Goal: Information Seeking & Learning: Compare options

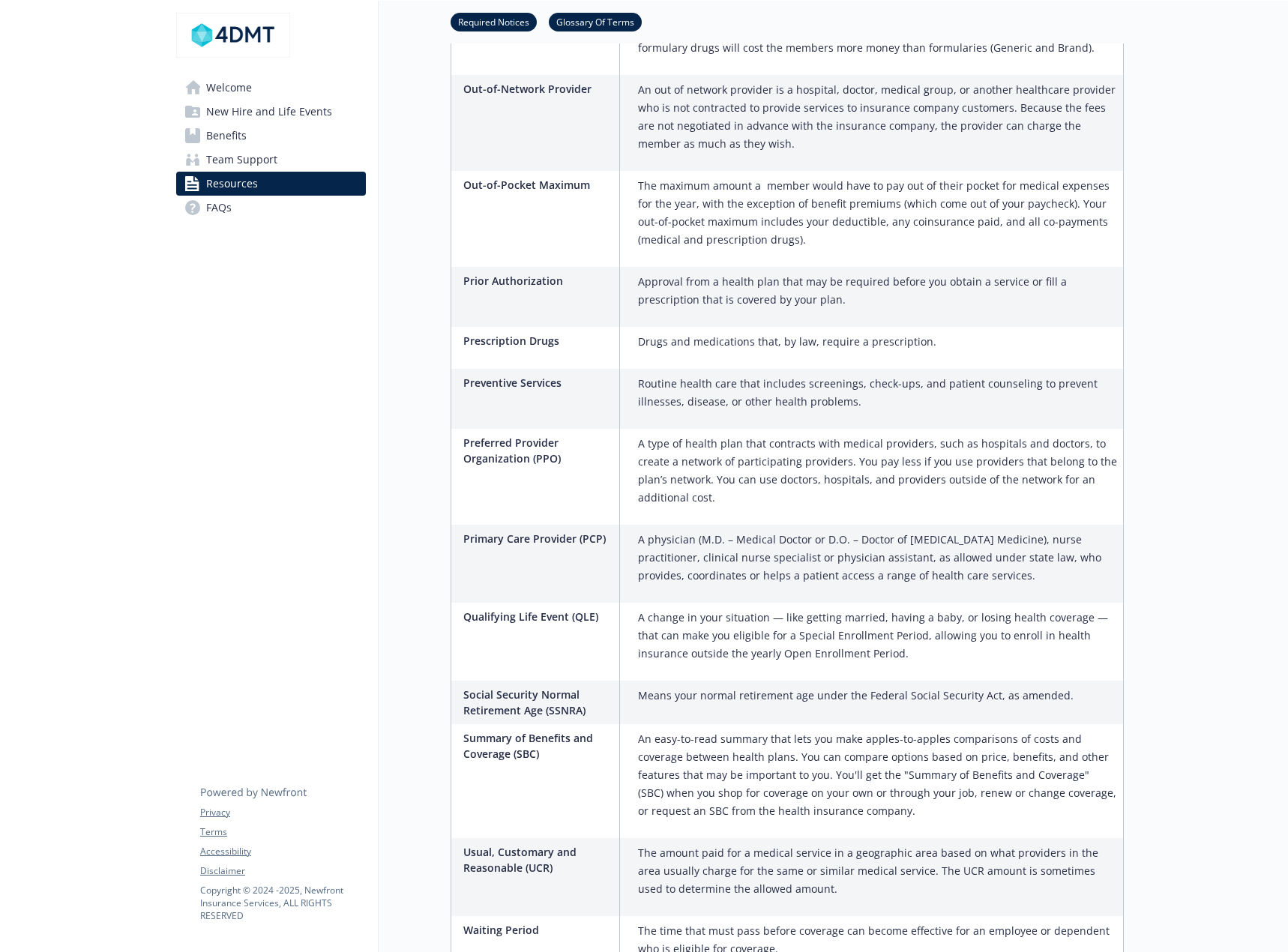
scroll to position [1968, 0]
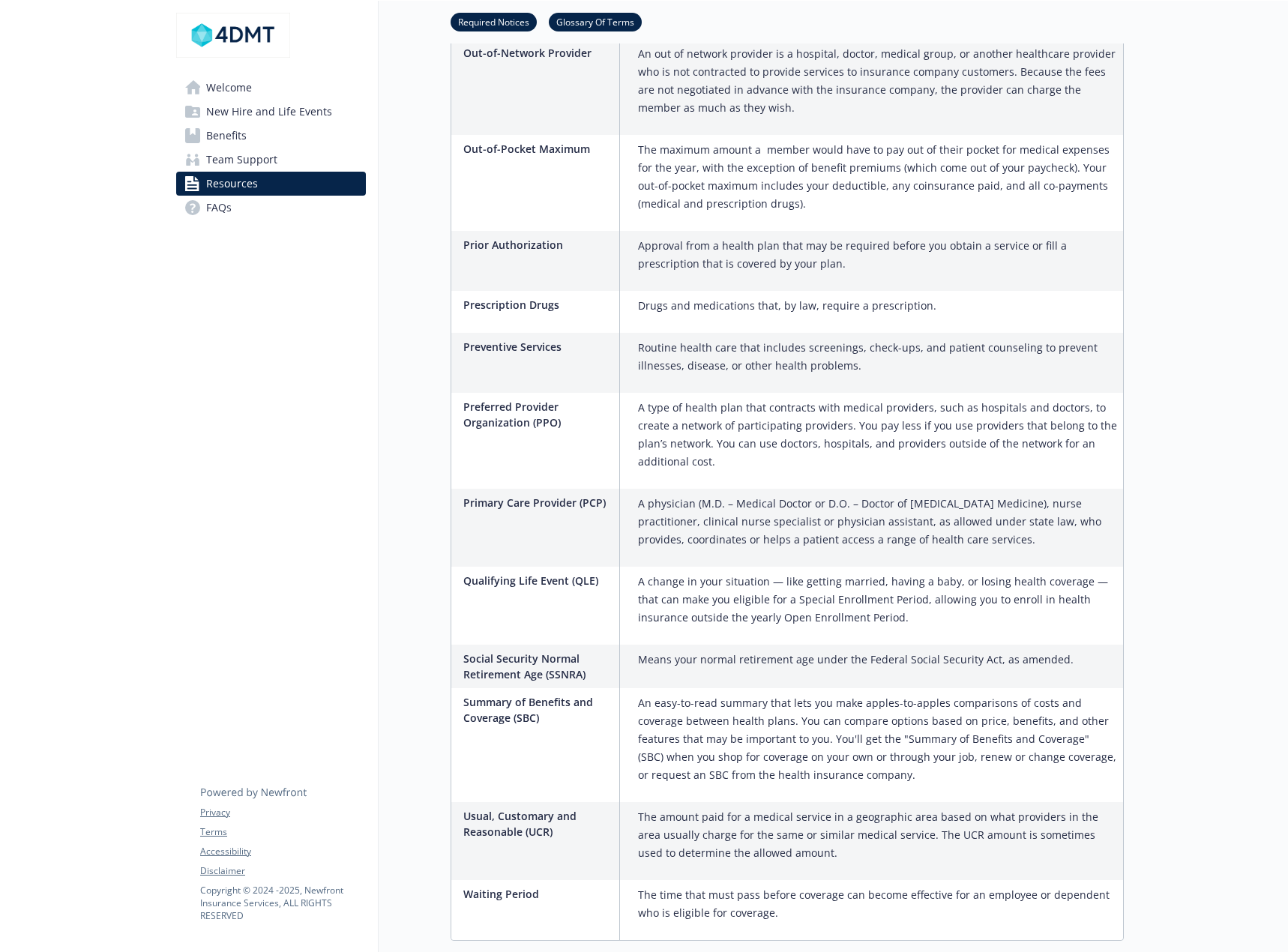
click at [241, 123] on span "Benefits" at bounding box center [226, 135] width 41 height 24
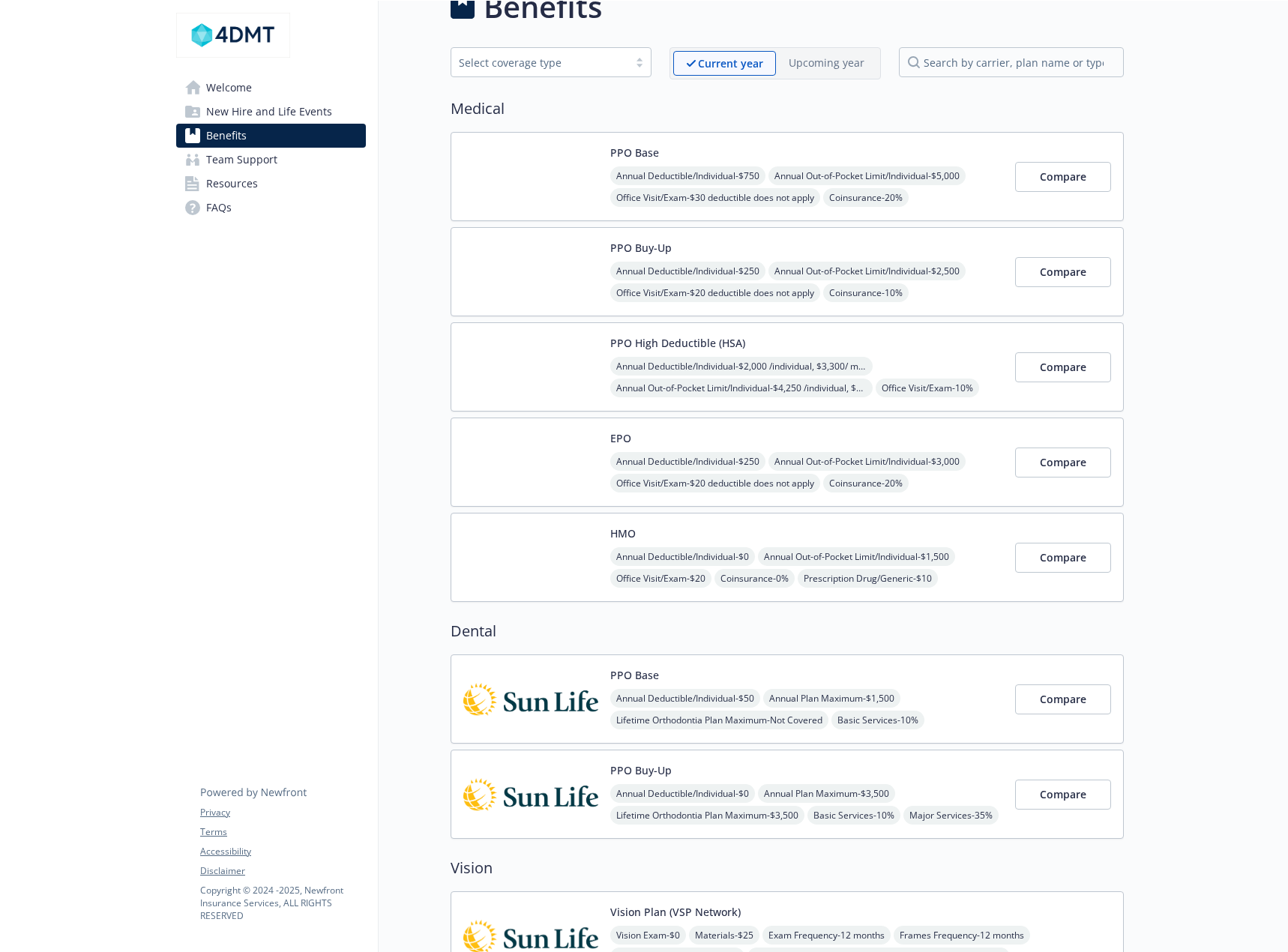
scroll to position [15, 0]
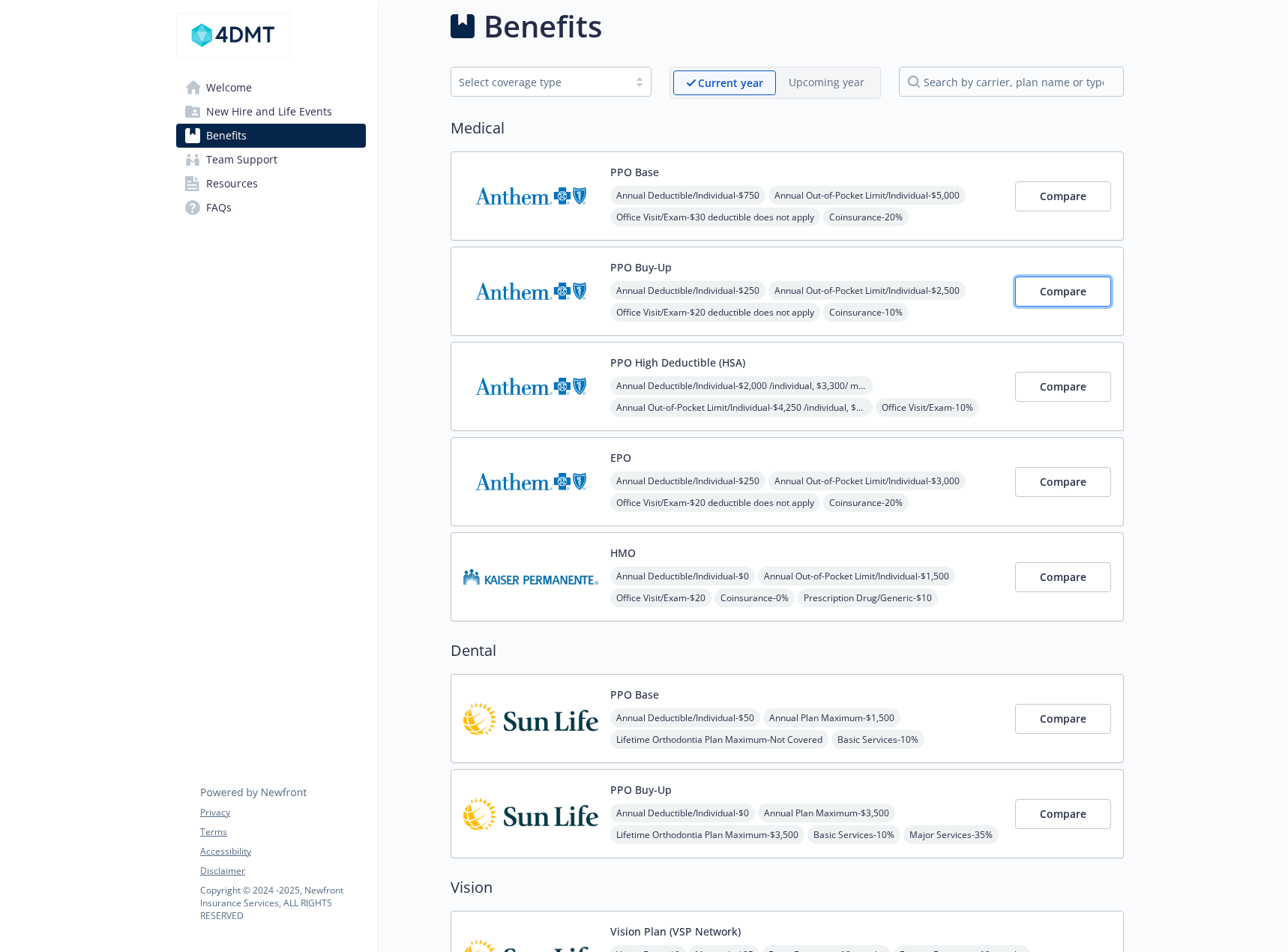
click at [1068, 293] on span "Compare" at bounding box center [1063, 292] width 46 height 14
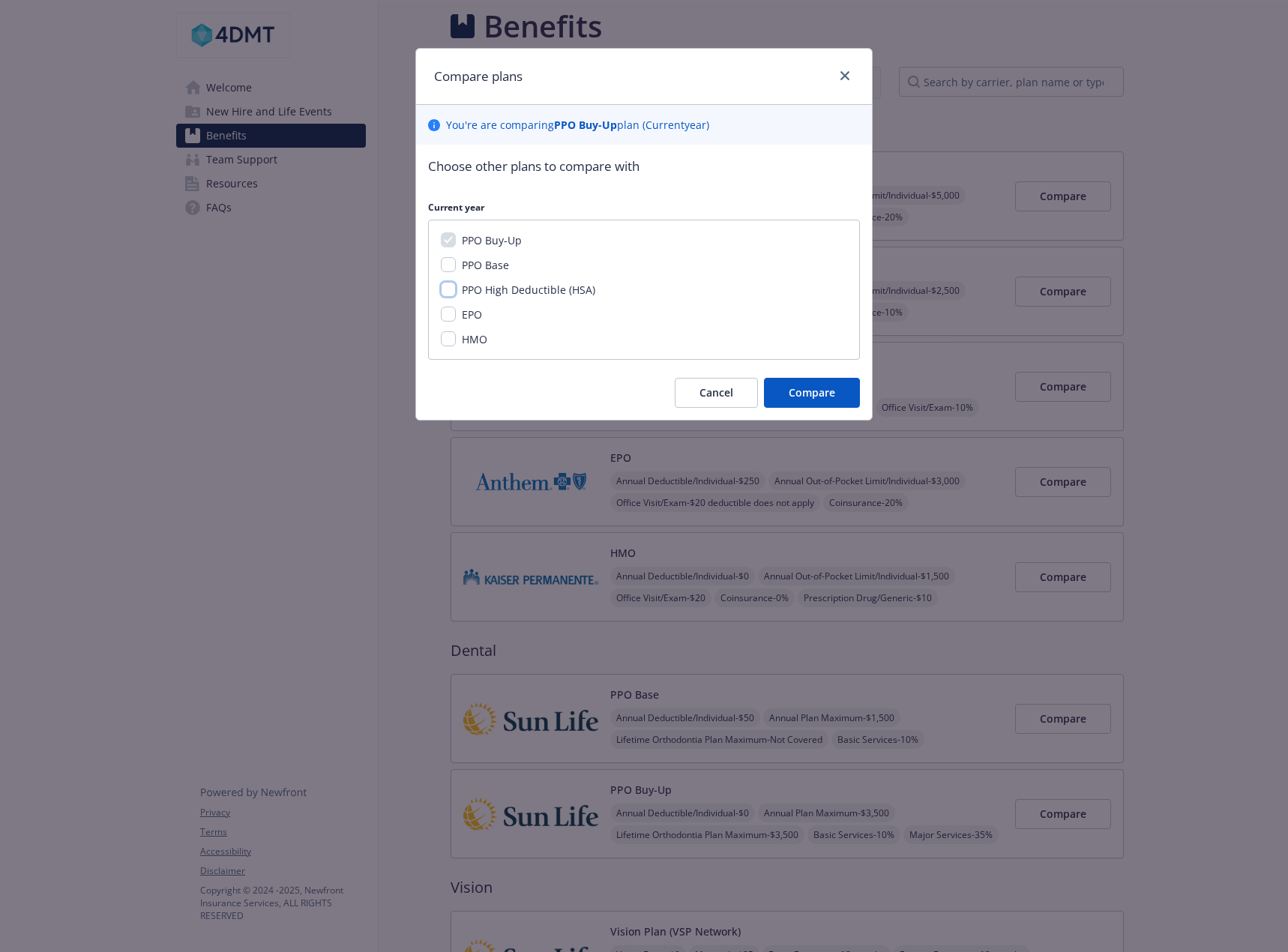
click at [449, 288] on input "PPO High Deductible (HSA)" at bounding box center [448, 289] width 15 height 15
checkbox input "true"
click at [447, 337] on input "HMO" at bounding box center [448, 339] width 15 height 15
checkbox input "true"
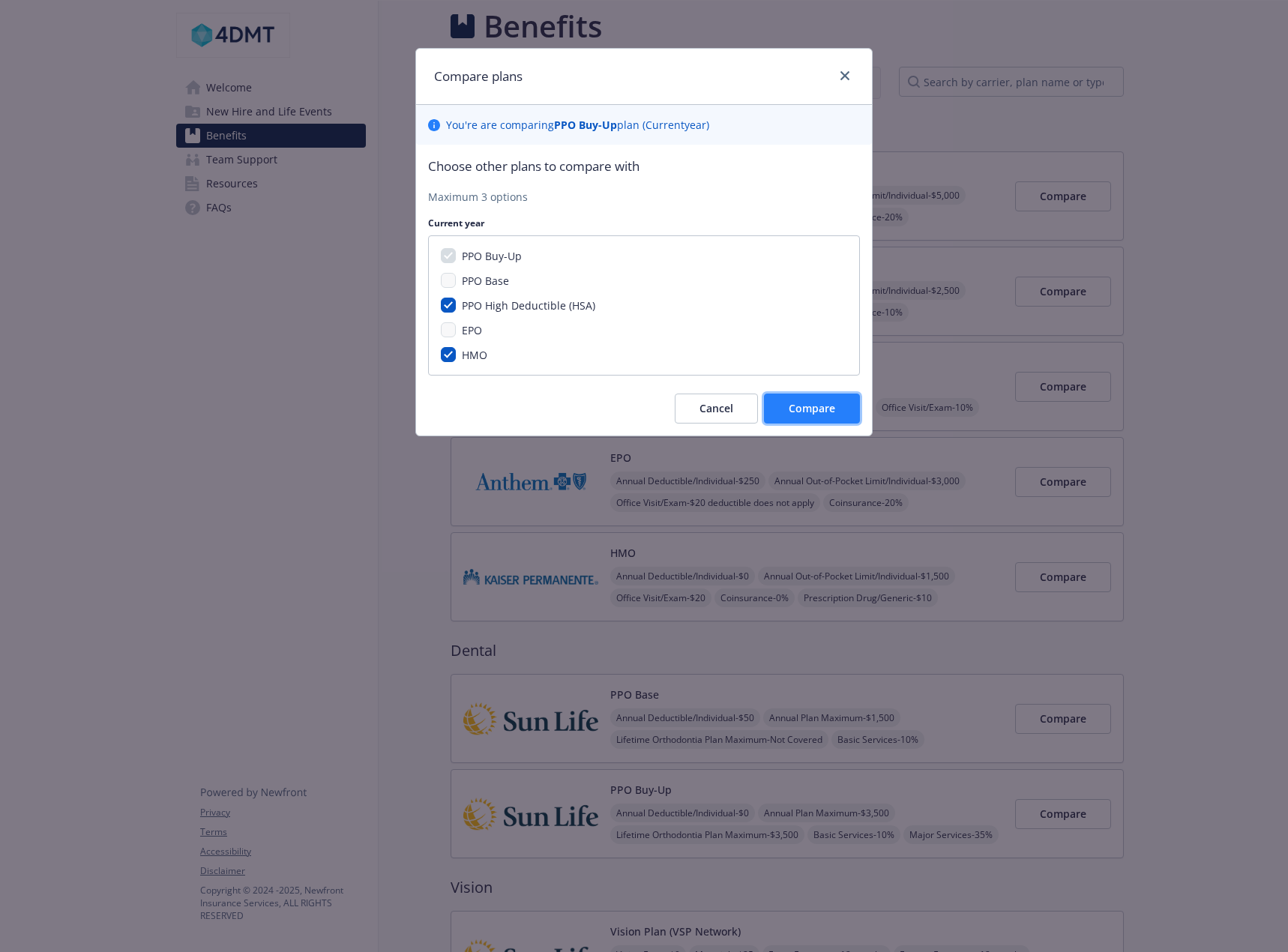
click at [833, 408] on span "Compare" at bounding box center [811, 409] width 46 height 14
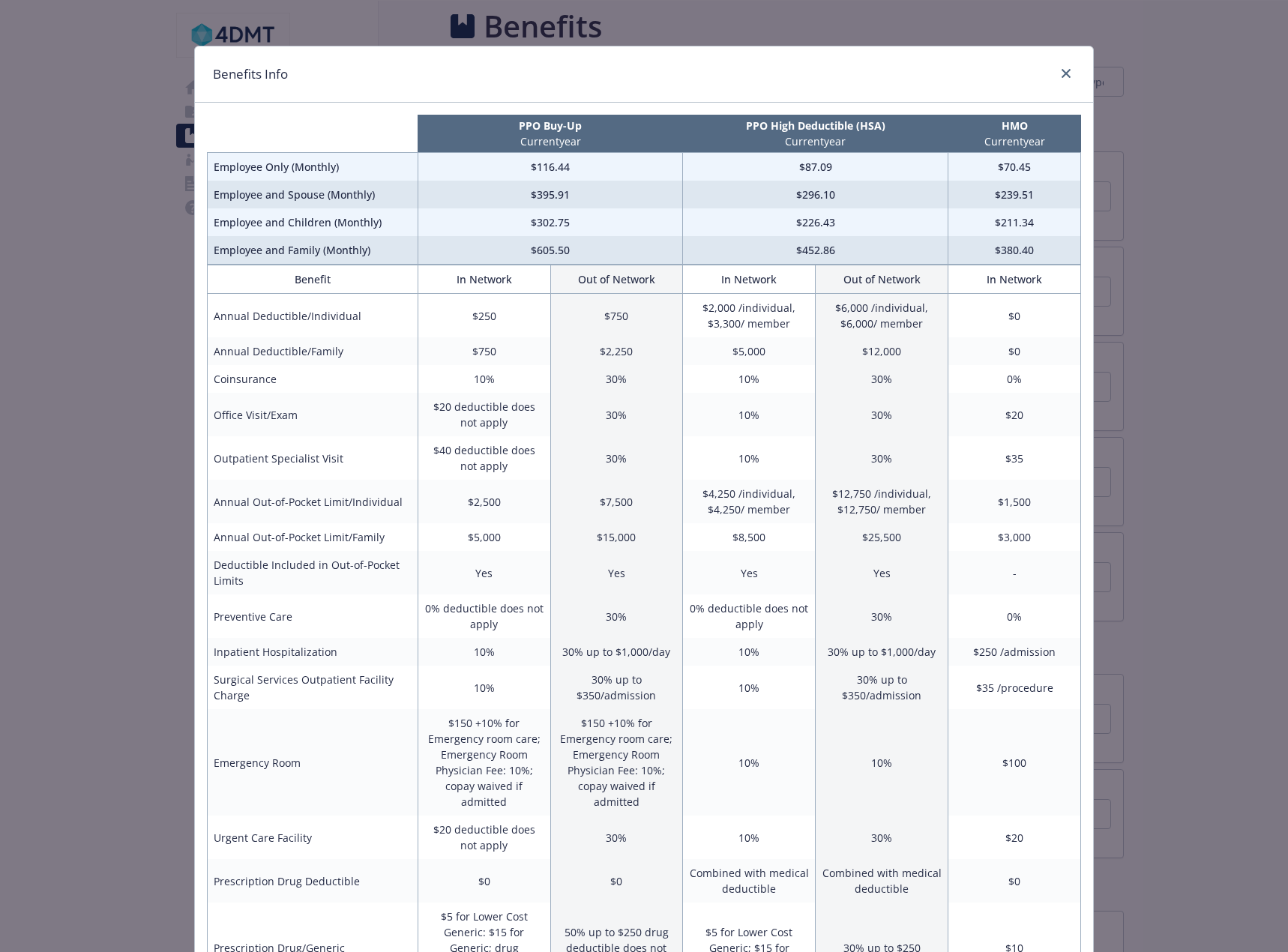
scroll to position [0, 0]
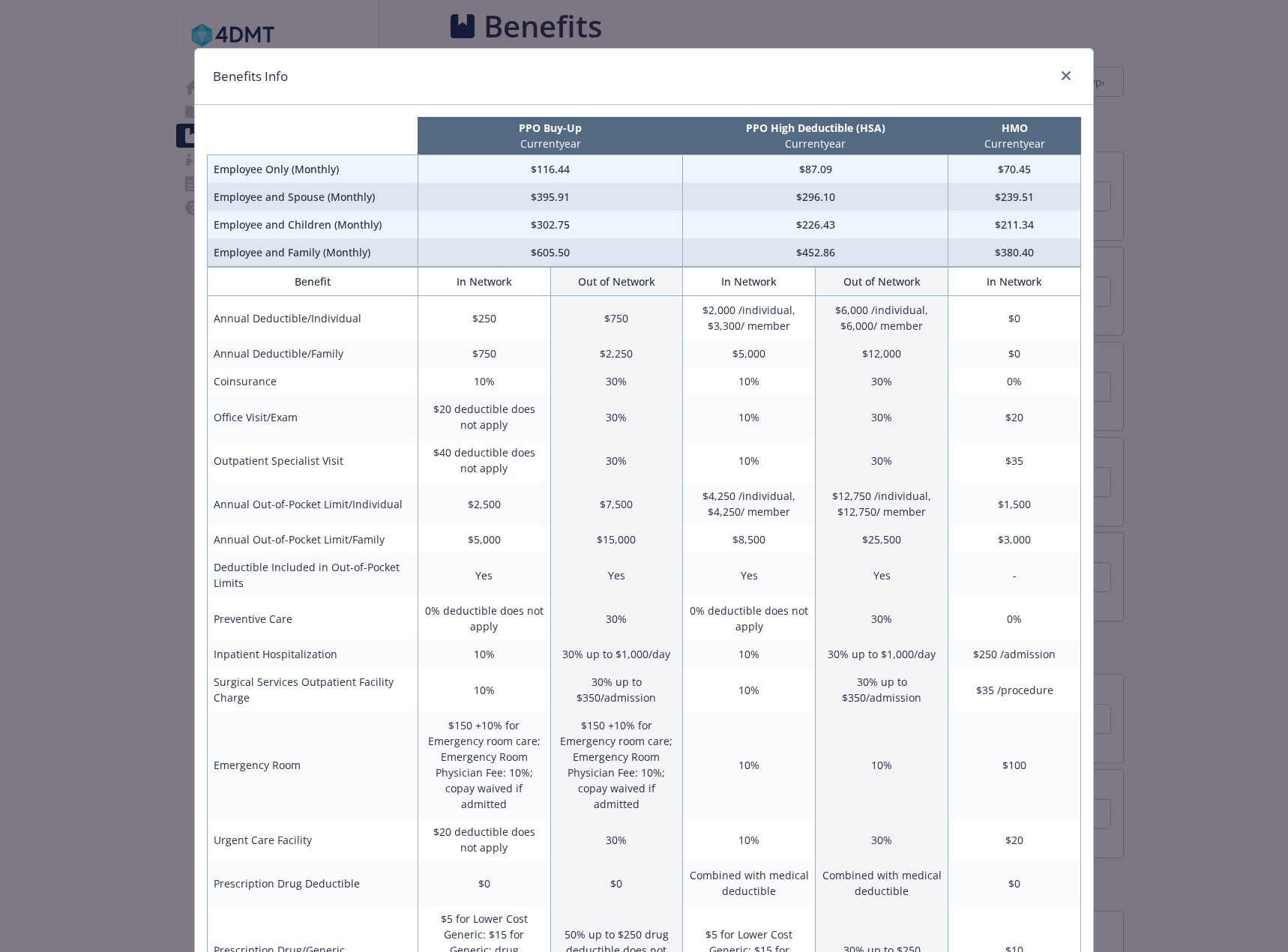
click at [1183, 220] on div "Benefits Info PPO Buy-Up Current year PPO High Deductible (HSA) Current year HM…" at bounding box center [644, 476] width 1288 height 952
click at [1065, 71] on link "close" at bounding box center [1065, 75] width 18 height 18
